Goal: Task Accomplishment & Management: Use online tool/utility

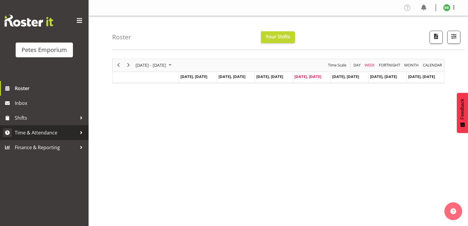
click at [56, 133] on span "Time & Attendance" at bounding box center [46, 132] width 62 height 9
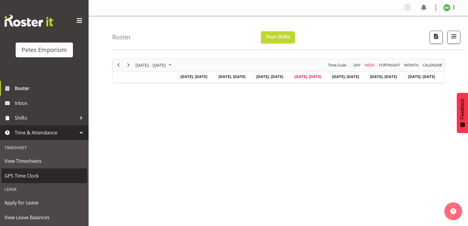
click at [51, 181] on link "GPS Time Clock" at bounding box center [44, 175] width 86 height 15
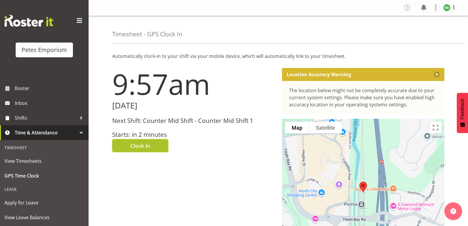
click at [156, 143] on button "Clock In" at bounding box center [140, 145] width 56 height 13
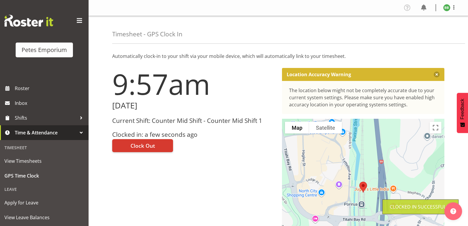
click at [449, 7] on img at bounding box center [446, 7] width 7 height 7
click at [428, 35] on link "Log Out" at bounding box center [429, 31] width 57 height 11
click at [421, 32] on div "Timesheet - GPS Clock In" at bounding box center [288, 30] width 353 height 28
